Goal: Transaction & Acquisition: Purchase product/service

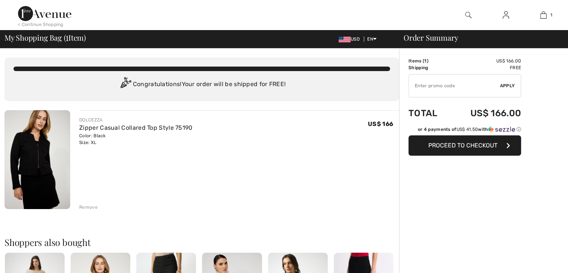
click at [45, 129] on img at bounding box center [38, 159] width 66 height 99
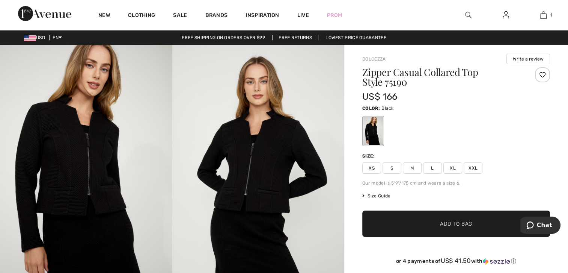
click at [279, 151] on img at bounding box center [258, 174] width 172 height 258
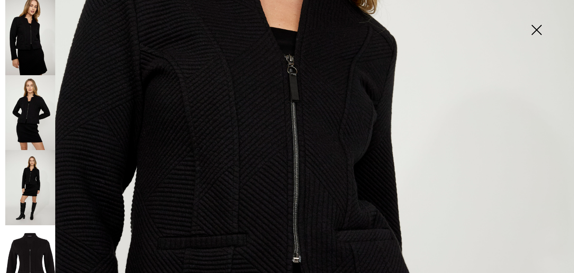
scroll to position [240, 0]
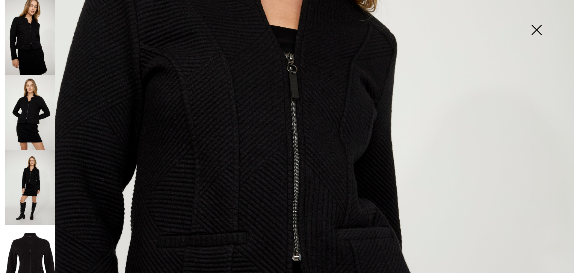
click at [34, 234] on img at bounding box center [30, 262] width 50 height 75
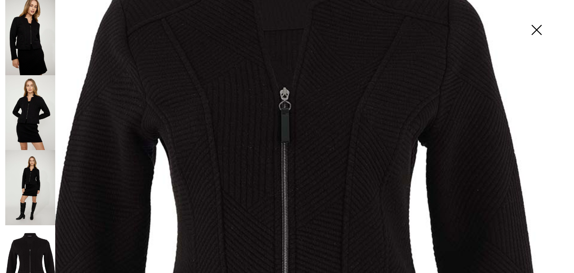
scroll to position [0, 0]
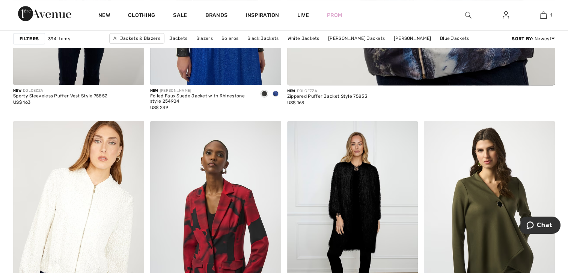
scroll to position [510, 0]
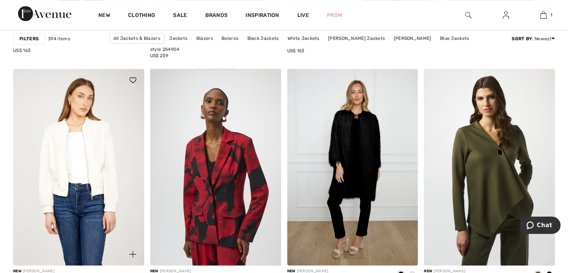
click at [98, 181] on img at bounding box center [78, 167] width 131 height 196
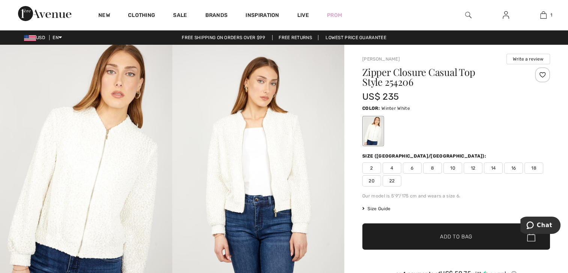
click at [282, 152] on img at bounding box center [258, 174] width 172 height 258
